Goal: Task Accomplishment & Management: Manage account settings

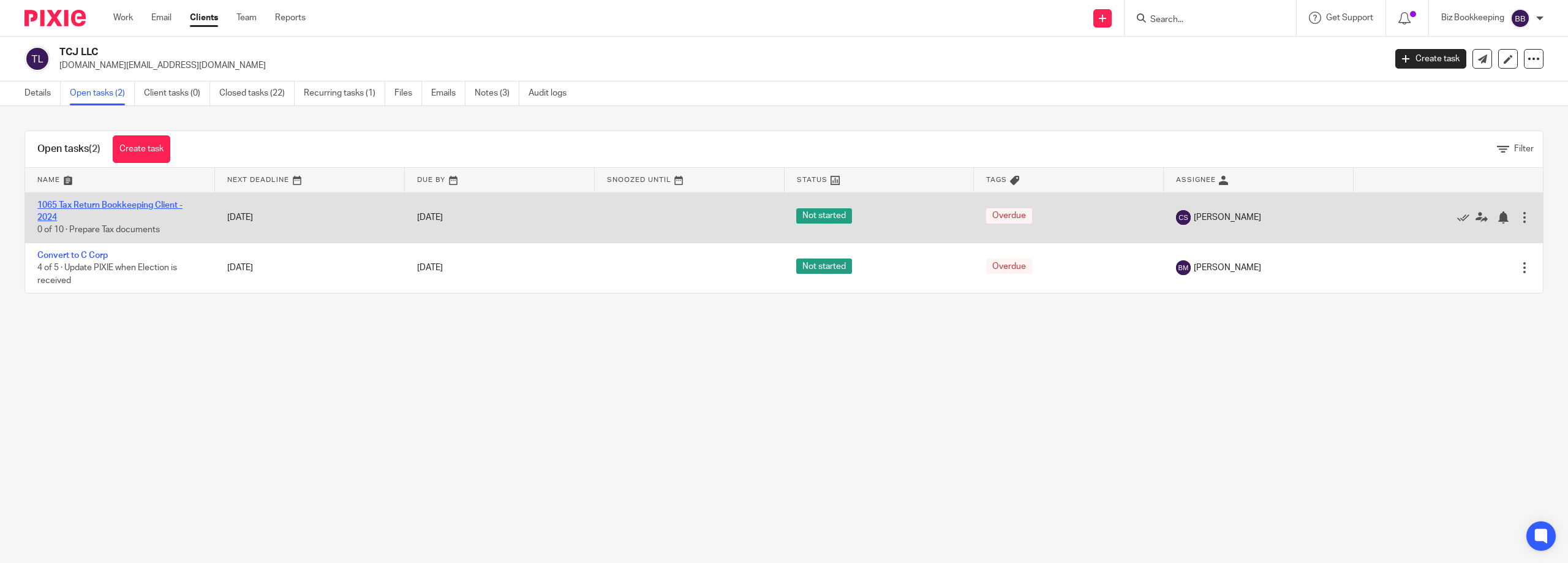
click at [125, 208] on link "1065 Tax Return Bookkeeping Client - 2024" at bounding box center [110, 211] width 145 height 21
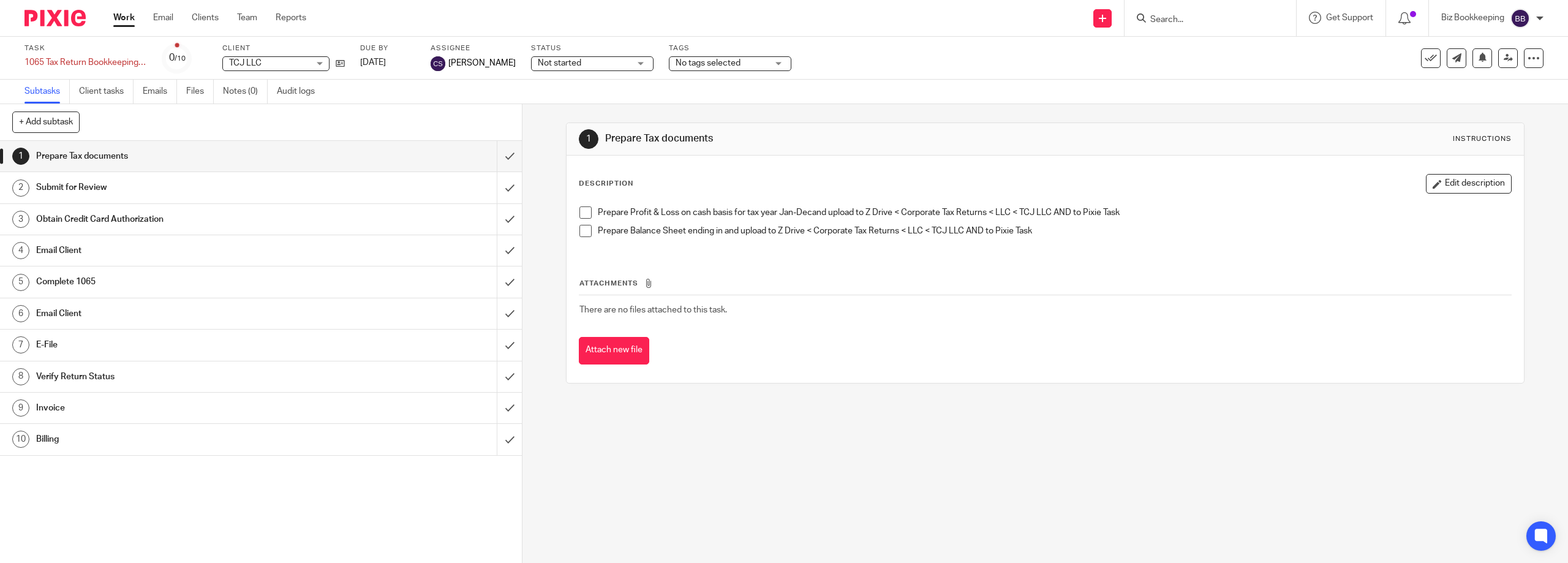
click at [55, 16] on img at bounding box center [55, 18] width 61 height 16
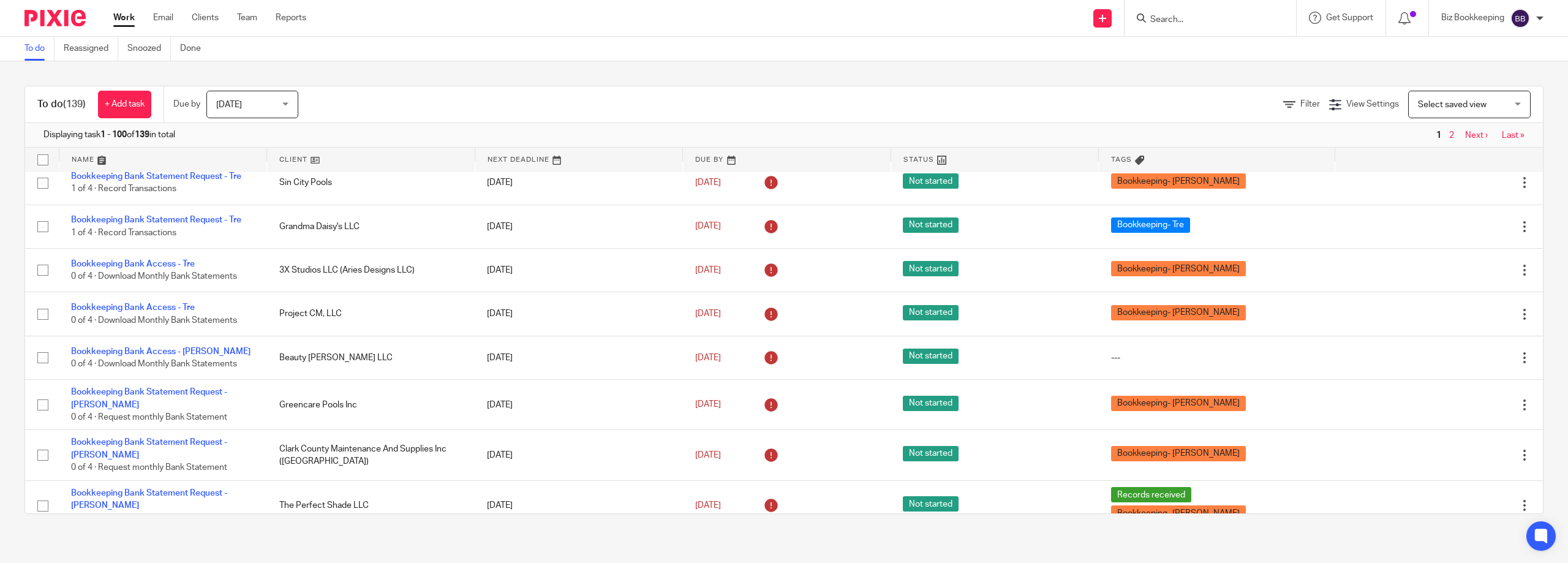
scroll to position [4086, 0]
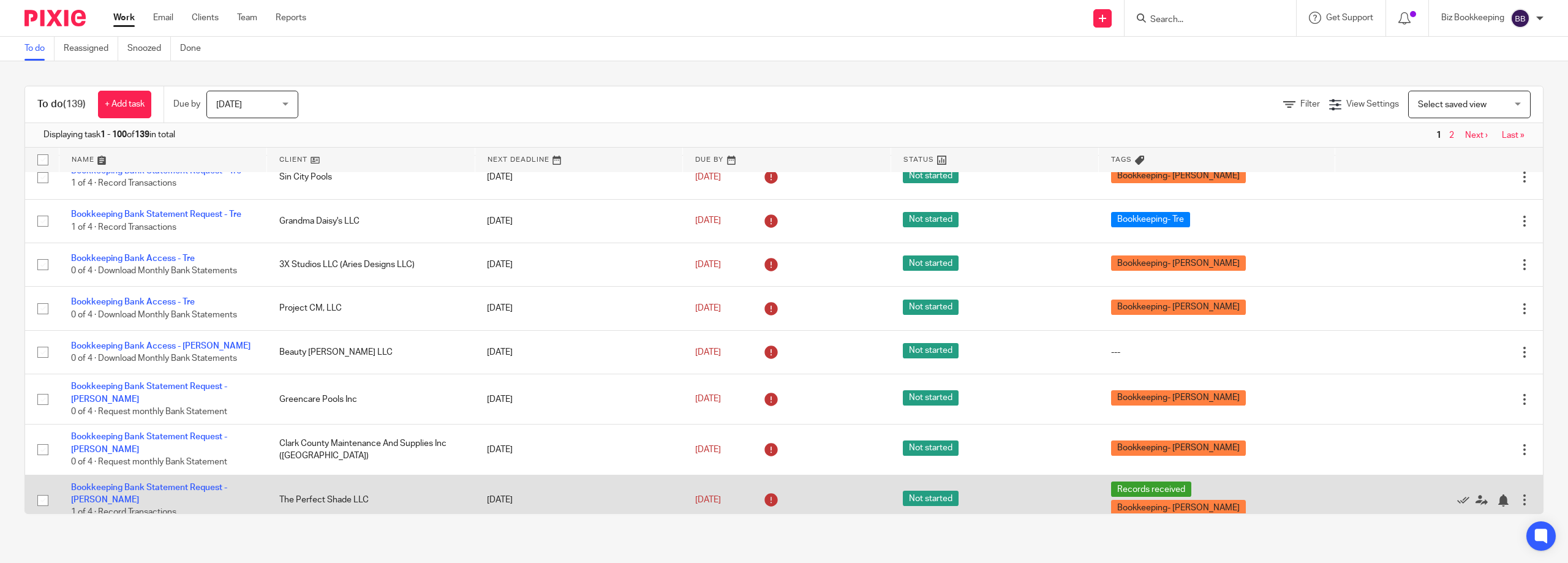
click at [240, 477] on td "Bookkeeping Bank Statement Request - [PERSON_NAME] 1 of 4 · Record Transactions" at bounding box center [163, 500] width 208 height 50
